Goal: Information Seeking & Learning: Learn about a topic

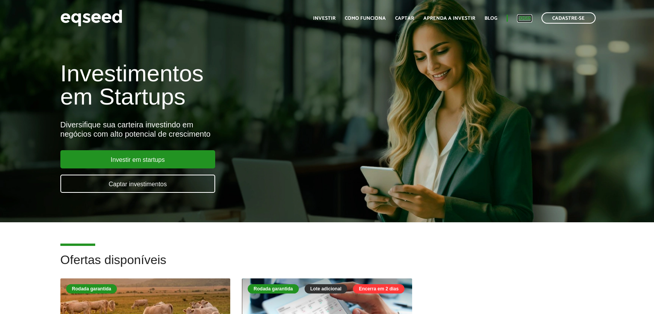
click at [517, 16] on link "Login" at bounding box center [524, 18] width 15 height 5
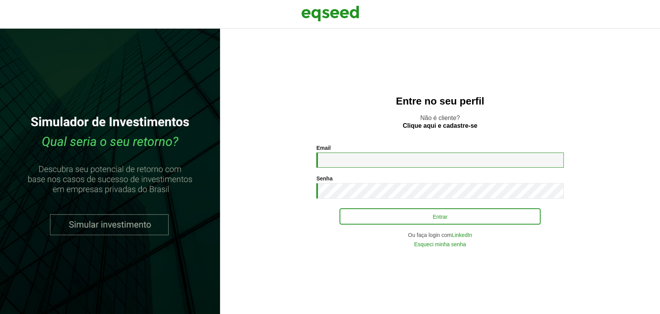
type input "**********"
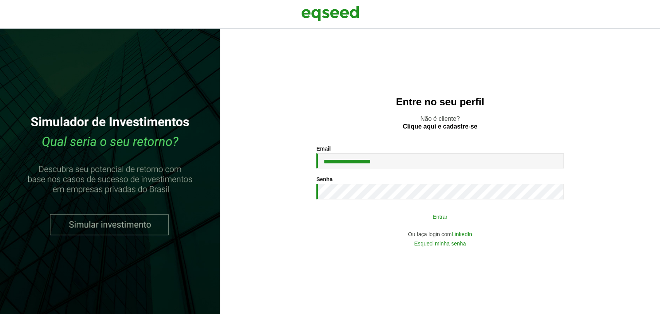
click at [371, 212] on button "Entrar" at bounding box center [440, 216] width 201 height 15
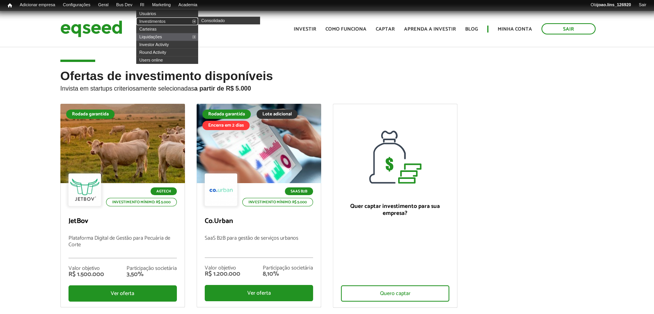
click at [159, 19] on link "Investimentos" at bounding box center [167, 21] width 62 height 8
click at [159, 11] on link "Usuários" at bounding box center [167, 14] width 62 height 8
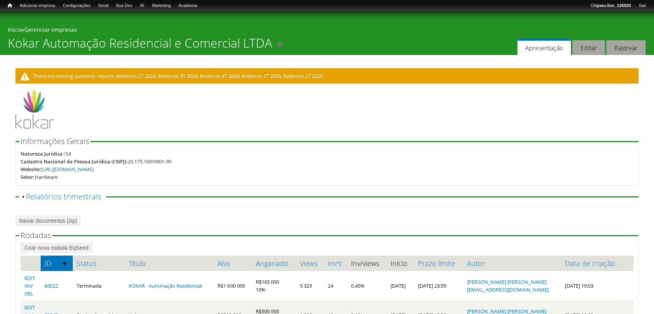
click at [25, 196] on span "Exibir Relatórios trimestrais" at bounding box center [62, 197] width 85 height 8
click at [24, 195] on span "Exibir Relatórios trimestrais" at bounding box center [62, 197] width 85 height 8
click at [38, 199] on link "Exibir Relatórios trimestrais" at bounding box center [63, 196] width 75 height 10
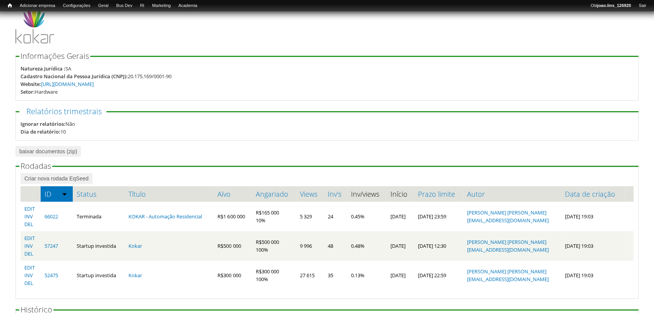
scroll to position [86, 0]
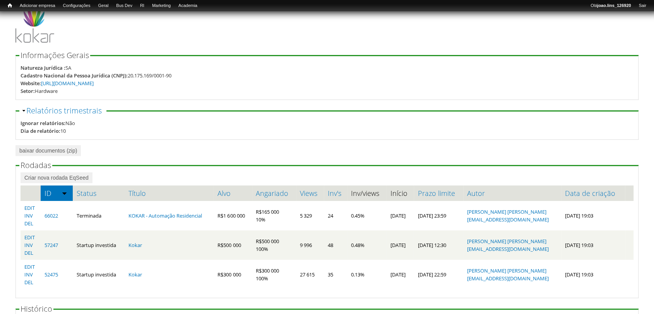
click at [24, 110] on span "Ocultar Relatórios trimestrais" at bounding box center [63, 111] width 85 height 8
click at [37, 107] on link "Ocultar Relatórios trimestrais" at bounding box center [63, 110] width 75 height 10
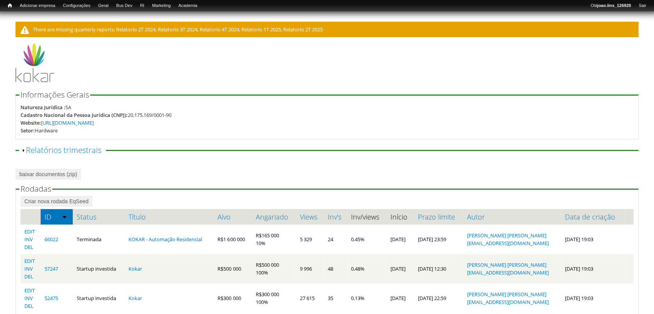
scroll to position [0, 0]
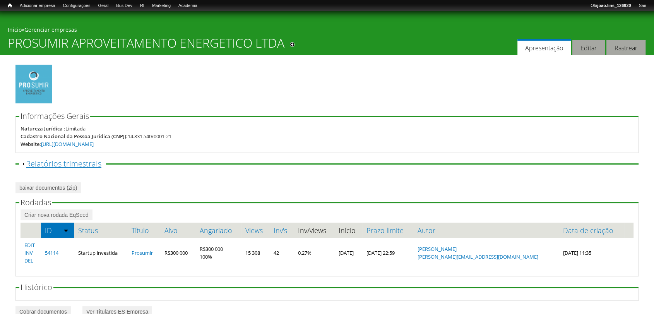
click at [51, 163] on link "Exibir Relatórios trimestrais" at bounding box center [63, 163] width 75 height 10
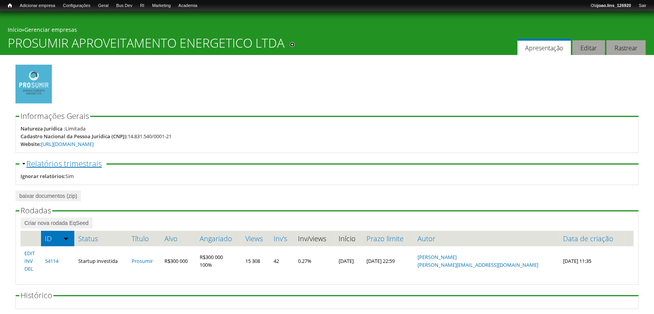
click at [62, 163] on link "Ocultar Relatórios trimestrais" at bounding box center [63, 163] width 75 height 10
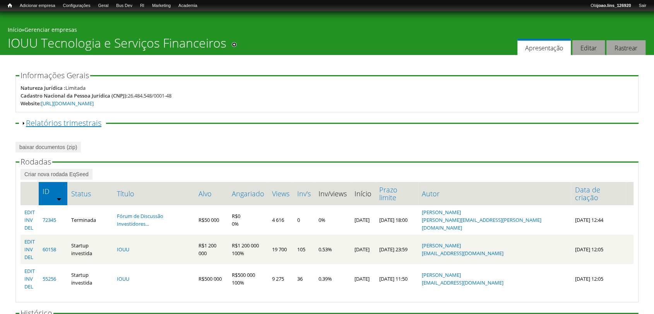
click at [81, 125] on link "Exibir Relatórios trimestrais" at bounding box center [63, 123] width 75 height 10
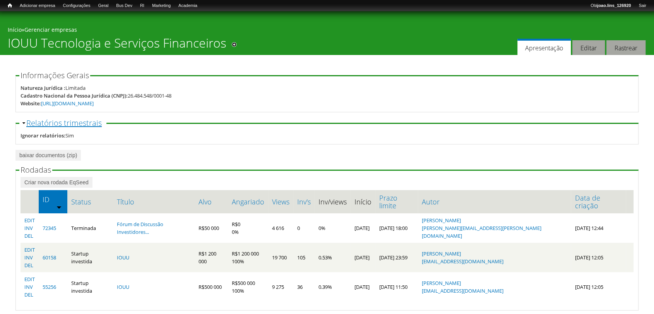
click at [80, 125] on link "Ocultar Relatórios trimestrais" at bounding box center [63, 123] width 75 height 10
